Goal: Task Accomplishment & Management: Manage account settings

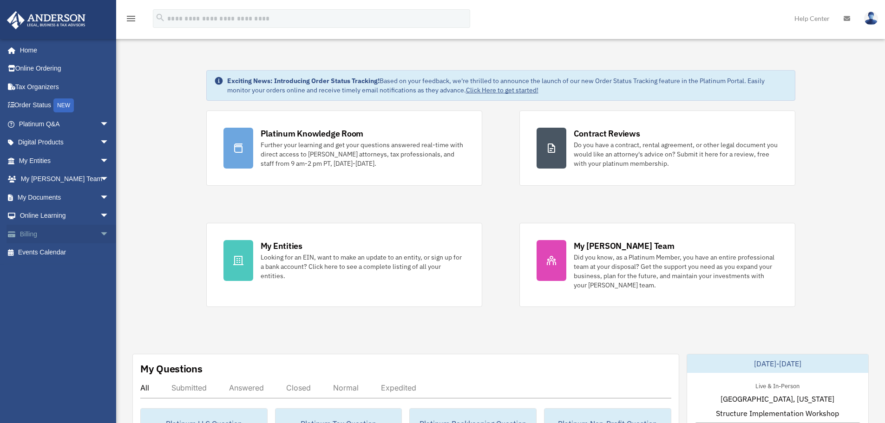
click at [33, 232] on link "Billing arrow_drop_down" at bounding box center [65, 234] width 117 height 19
click at [100, 232] on span "arrow_drop_down" at bounding box center [109, 234] width 19 height 19
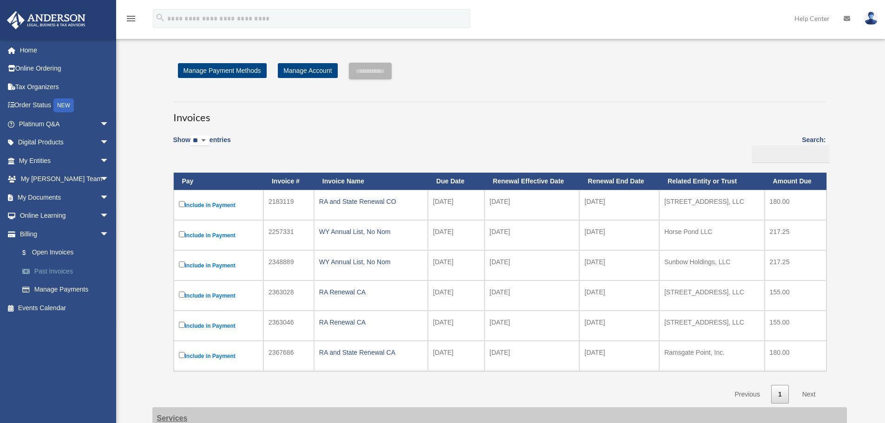
click at [65, 268] on link "Past Invoices" at bounding box center [68, 271] width 110 height 19
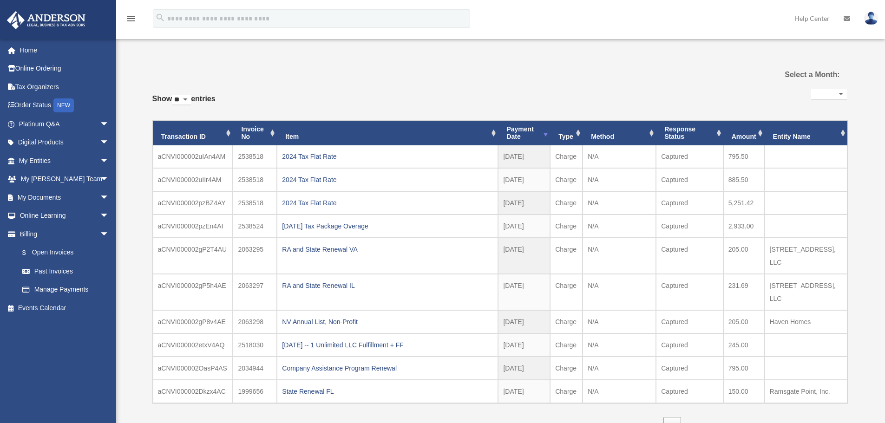
select select
click at [297, 362] on div "Company Assistance Program Renewal" at bounding box center [387, 368] width 211 height 13
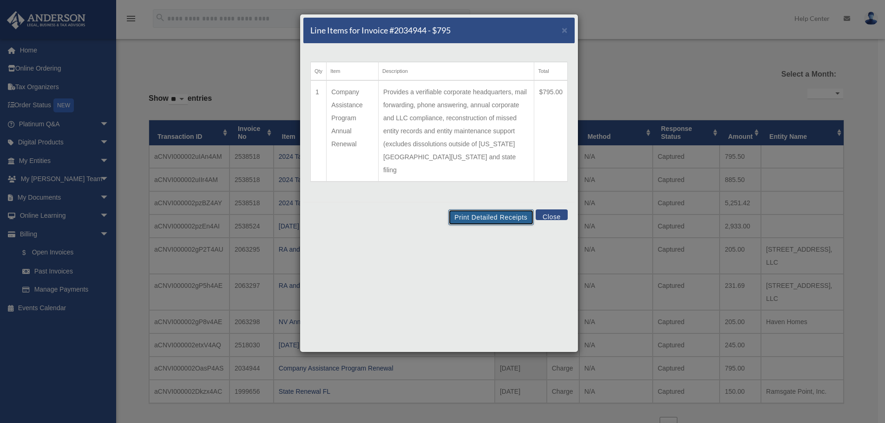
click at [510, 210] on button "Print Detailed Receipts" at bounding box center [490, 218] width 85 height 16
click at [566, 33] on span "×" at bounding box center [565, 30] width 6 height 11
